Goal: Register for event/course

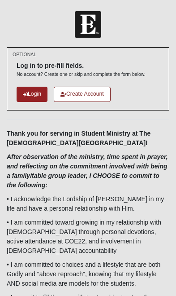
click at [30, 96] on link "Login" at bounding box center [32, 94] width 31 height 15
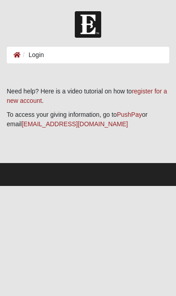
click at [28, 51] on li "Login" at bounding box center [32, 54] width 23 height 9
click at [43, 53] on li "Login" at bounding box center [32, 54] width 23 height 9
click at [45, 50] on ol "Login" at bounding box center [88, 55] width 163 height 17
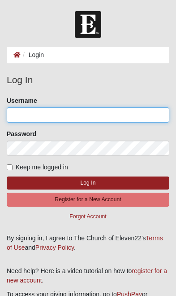
click at [137, 118] on input "Username" at bounding box center [88, 114] width 163 height 15
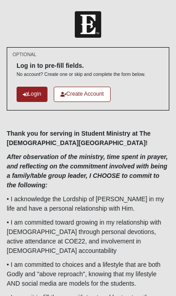
click at [110, 93] on link "Create Account" at bounding box center [82, 94] width 57 height 15
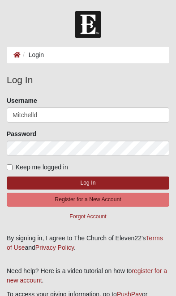
scroll to position [27, 0]
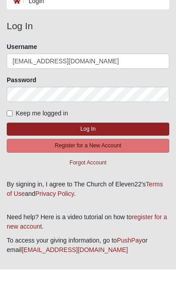
type input "[EMAIL_ADDRESS][DOMAIN_NAME]"
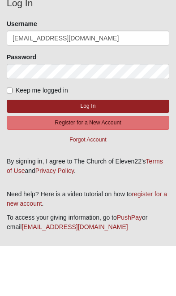
click at [8, 137] on input "Keep me logged in" at bounding box center [10, 140] width 6 height 6
checkbox input "true"
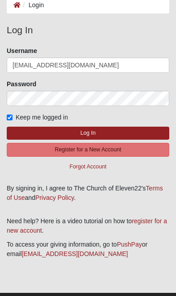
click at [138, 130] on button "Log In" at bounding box center [88, 133] width 163 height 13
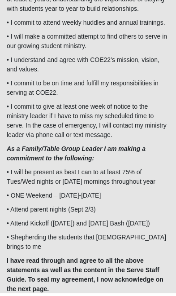
scroll to position [269, 0]
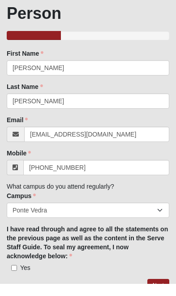
scroll to position [43, 0]
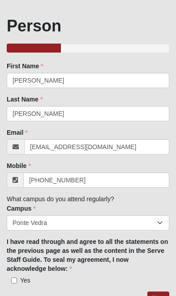
click at [19, 279] on label "Yes" at bounding box center [19, 280] width 24 height 9
click at [17, 279] on input "Yes" at bounding box center [14, 280] width 6 height 6
checkbox input "true"
click at [159, 295] on link "Next" at bounding box center [159, 297] width 22 height 13
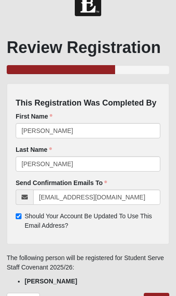
scroll to position [23, 0]
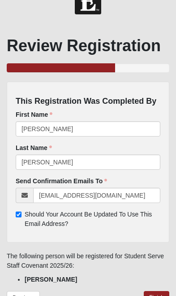
click at [159, 295] on link "Finish" at bounding box center [157, 297] width 26 height 13
